Goal: Check status: Check status

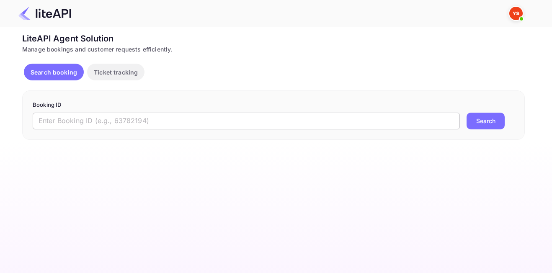
click at [129, 116] on input "text" at bounding box center [246, 121] width 427 height 17
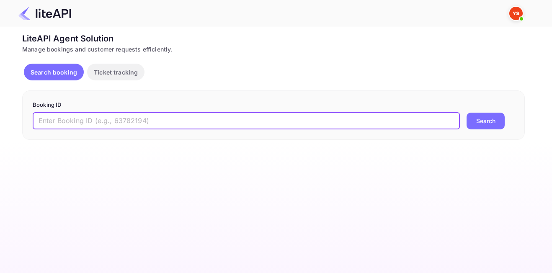
paste input "7465118"
type input "7465118"
click at [488, 122] on button "Search" at bounding box center [486, 121] width 38 height 17
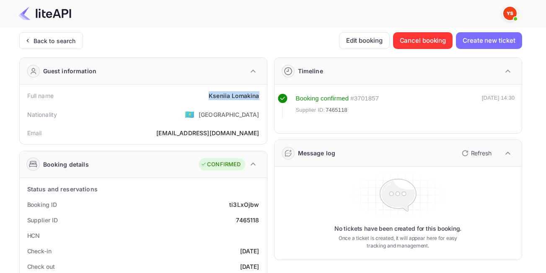
drag, startPoint x: 208, startPoint y: 96, endPoint x: 259, endPoint y: 98, distance: 50.7
click at [259, 98] on div "Full name [PERSON_NAME]" at bounding box center [143, 95] width 240 height 15
copy div "Kseniia [PERSON_NAME]"
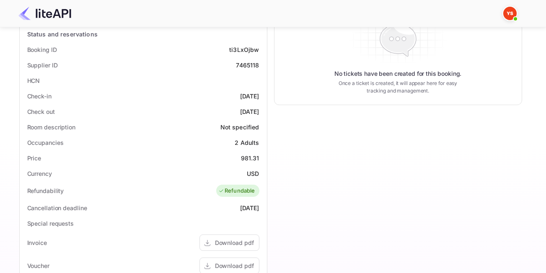
scroll to position [168, 0]
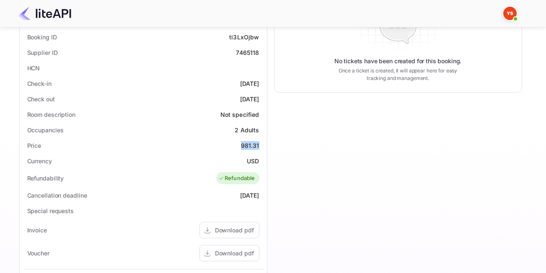
drag, startPoint x: 237, startPoint y: 144, endPoint x: 264, endPoint y: 146, distance: 26.4
click at [264, 146] on div "Status and reservations Booking ID ti3LxOjbw Supplier ID 7465118 HCN Check-in […" at bounding box center [143, 217] width 247 height 415
copy div "981.31"
